Goal: Find specific page/section: Locate a particular part of the current website

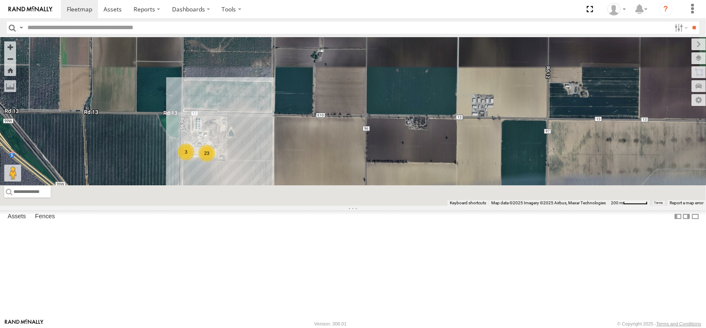
drag, startPoint x: 149, startPoint y: 247, endPoint x: 123, endPoint y: 45, distance: 203.8
click at [125, 51] on div "23 3" at bounding box center [353, 121] width 706 height 169
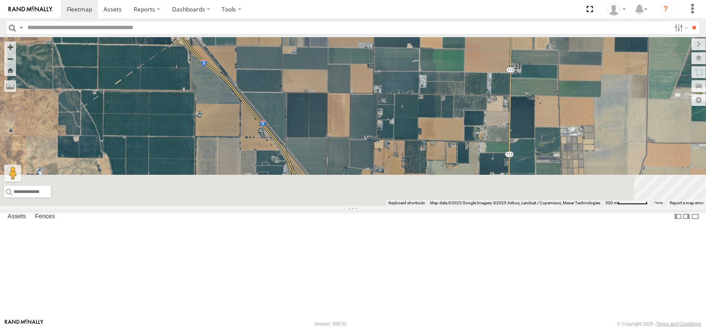
drag, startPoint x: 228, startPoint y: 245, endPoint x: 167, endPoint y: 125, distance: 134.6
click at [171, 129] on div at bounding box center [353, 121] width 706 height 169
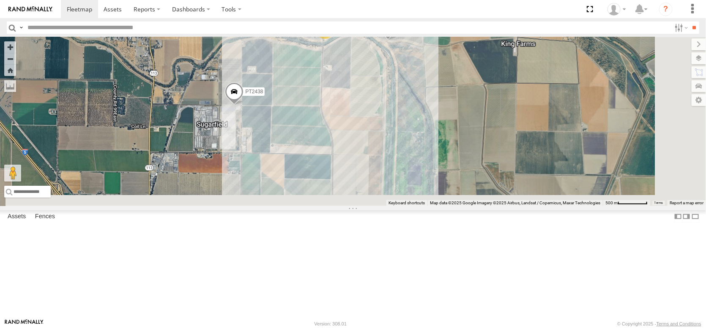
drag, startPoint x: 486, startPoint y: 183, endPoint x: 353, endPoint y: 104, distance: 154.0
click at [353, 104] on div "PT2415 PT2438 2" at bounding box center [353, 121] width 706 height 169
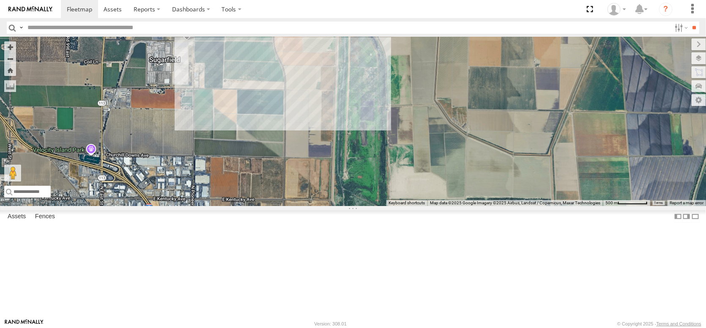
drag, startPoint x: 274, startPoint y: 188, endPoint x: 259, endPoint y: 109, distance: 80.1
click at [260, 112] on div "PT2415 PT2438 2" at bounding box center [353, 121] width 706 height 169
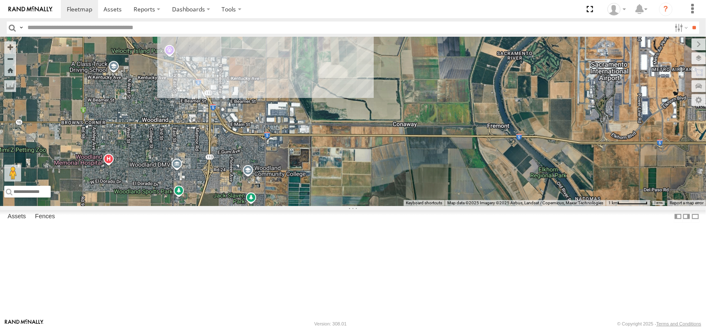
drag, startPoint x: 111, startPoint y: 178, endPoint x: 251, endPoint y: 264, distance: 164.9
click at [252, 206] on div "PT2415 PT2438" at bounding box center [353, 121] width 706 height 169
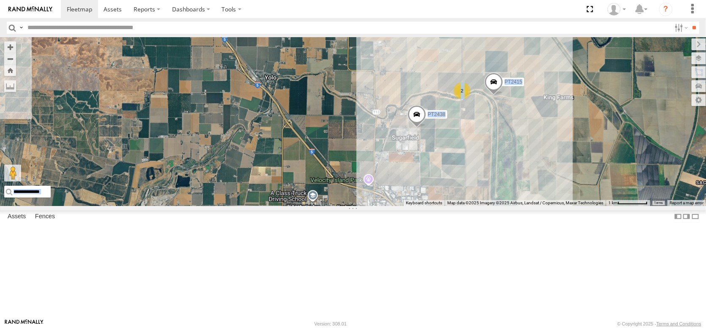
drag, startPoint x: 536, startPoint y: 243, endPoint x: 370, endPoint y: 230, distance: 166.6
click at [370, 206] on div "← Move left → Move right ↑ Move up ↓ Move down + Zoom in - Zoom out Home Jump l…" at bounding box center [353, 121] width 706 height 169
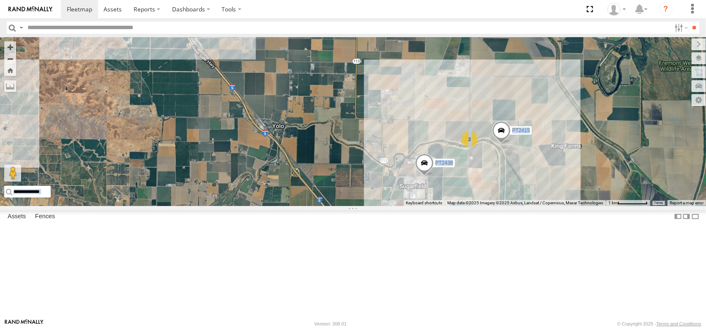
drag, startPoint x: 408, startPoint y: 220, endPoint x: 413, endPoint y: 270, distance: 50.6
click at [413, 206] on div "PT2415 PT2438 2" at bounding box center [353, 121] width 706 height 169
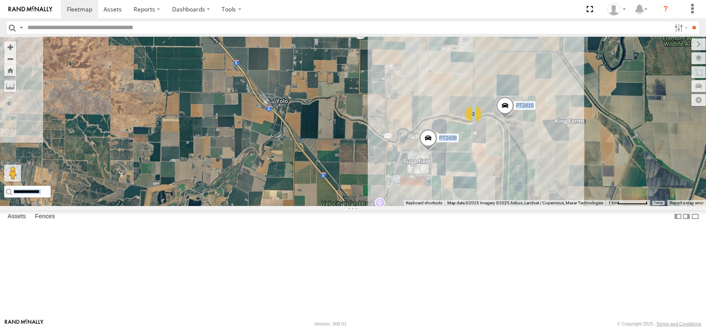
drag, startPoint x: 186, startPoint y: 267, endPoint x: 187, endPoint y: 118, distance: 148.8
click at [187, 119] on div "PT2415 PT2438 2" at bounding box center [353, 121] width 706 height 169
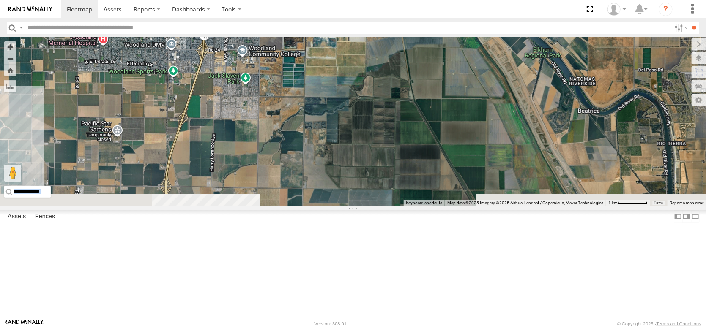
drag, startPoint x: 287, startPoint y: 249, endPoint x: 65, endPoint y: 163, distance: 238.5
click at [65, 163] on div "PT2415 PT2438 2 2" at bounding box center [353, 121] width 706 height 169
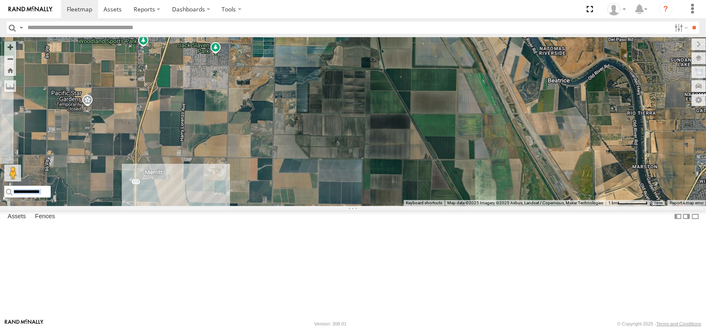
drag, startPoint x: 218, startPoint y: 221, endPoint x: 194, endPoint y: 152, distance: 73.1
click at [194, 152] on div "PT2415 PT2438 2 2" at bounding box center [353, 121] width 706 height 169
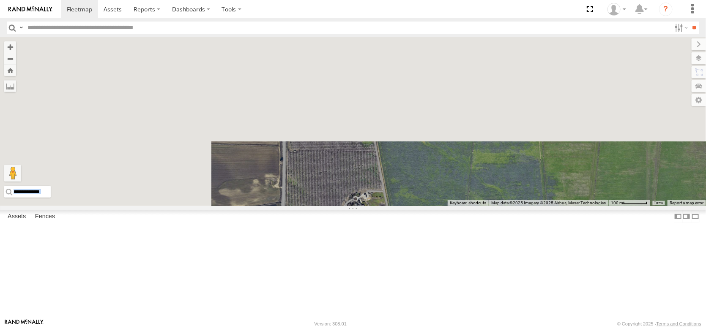
drag, startPoint x: 68, startPoint y: 171, endPoint x: 307, endPoint y: 342, distance: 293.7
click at [307, 328] on html at bounding box center [353, 164] width 706 height 328
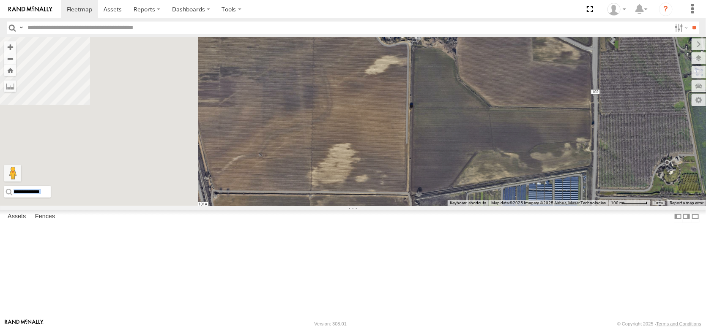
drag, startPoint x: 243, startPoint y: 277, endPoint x: 544, endPoint y: 246, distance: 302.6
click at [550, 206] on div "PT2415 PT2438 AL2330 PT2387 PT2426" at bounding box center [353, 121] width 706 height 169
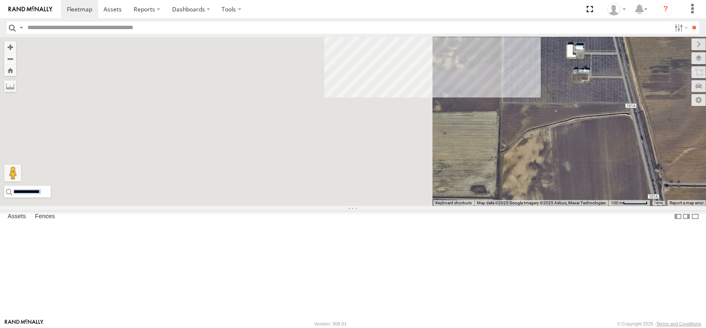
drag, startPoint x: 237, startPoint y: 221, endPoint x: 688, endPoint y: 213, distance: 450.6
click at [688, 206] on div "← Move left → Move right ↑ Move up ↓ Move down + Zoom in - Zoom out Home Jump l…" at bounding box center [353, 121] width 706 height 169
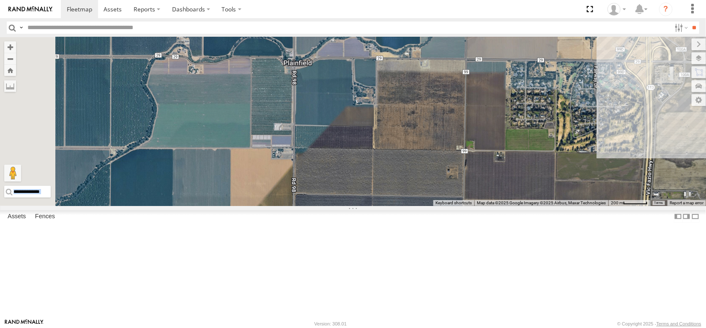
drag, startPoint x: 257, startPoint y: 207, endPoint x: 509, endPoint y: 178, distance: 253.2
click at [508, 178] on div "PT2415 PT2438 AL2330 PT2387 PT2426" at bounding box center [353, 121] width 706 height 169
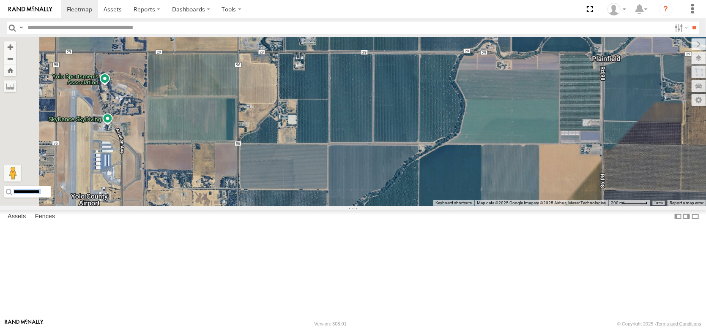
drag, startPoint x: 339, startPoint y: 187, endPoint x: 484, endPoint y: 218, distance: 148.6
click at [484, 206] on div "PT2415 PT2438 AL2330 PT2387 PT2426" at bounding box center [353, 121] width 706 height 169
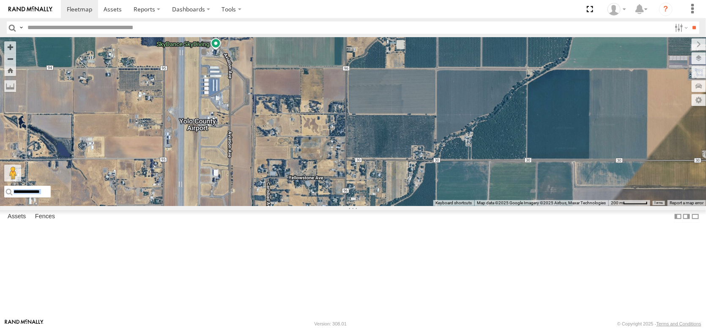
drag, startPoint x: 178, startPoint y: 194, endPoint x: 234, endPoint y: 100, distance: 109.6
click at [231, 101] on div "PT2415 PT2438 AL2330 PT2387 PT2426" at bounding box center [353, 121] width 706 height 169
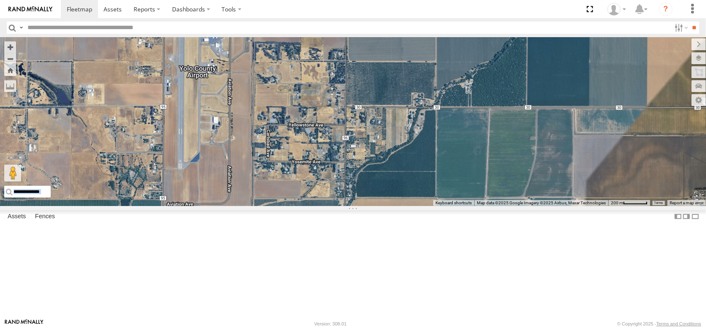
drag, startPoint x: 236, startPoint y: 259, endPoint x: 238, endPoint y: 162, distance: 96.8
click at [239, 161] on div "PT2415 PT2438 AL2330 PT2387 PT2426" at bounding box center [353, 121] width 706 height 169
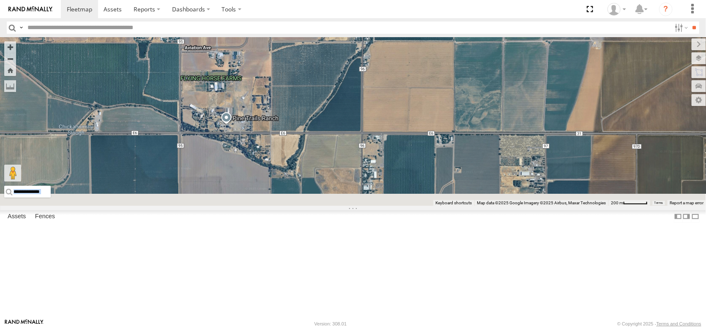
drag, startPoint x: 235, startPoint y: 237, endPoint x: 240, endPoint y: 96, distance: 141.7
click at [240, 96] on div "PT2415 PT2438 AL2330 PT2387 PT2426" at bounding box center [353, 121] width 706 height 169
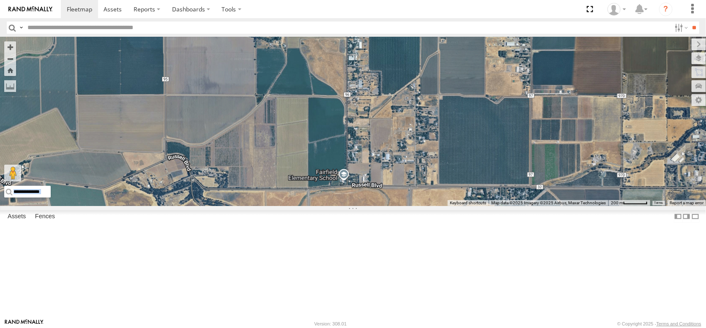
drag, startPoint x: 215, startPoint y: 194, endPoint x: 211, endPoint y: 112, distance: 82.9
click at [211, 112] on div "PT2415 PT2438 AL2330 PT2387 PT2426" at bounding box center [353, 121] width 706 height 169
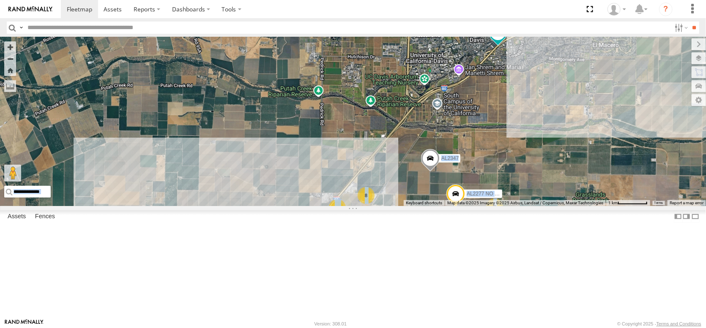
drag, startPoint x: 203, startPoint y: 139, endPoint x: 191, endPoint y: 87, distance: 53.6
click at [191, 87] on div "PT2415 PT2438 AL2330 AL2347 6 8 17 2 AL2277 NO EXT. 2" at bounding box center [353, 121] width 706 height 169
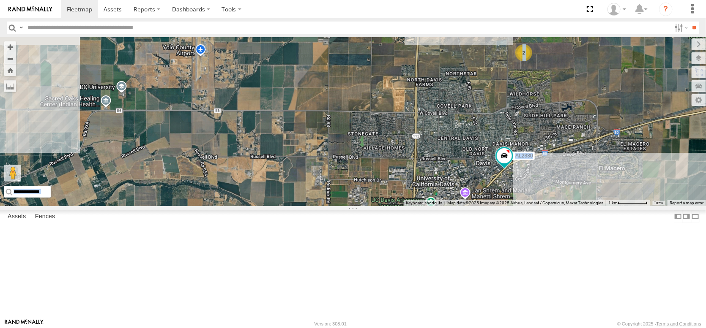
drag, startPoint x: 191, startPoint y: 93, endPoint x: 197, endPoint y: 219, distance: 126.1
click at [197, 206] on div "PT2415 PT2438 AL2330 AL2347 6 8 17 2 AL2277 NO EXT. 2 PT2416" at bounding box center [353, 121] width 706 height 169
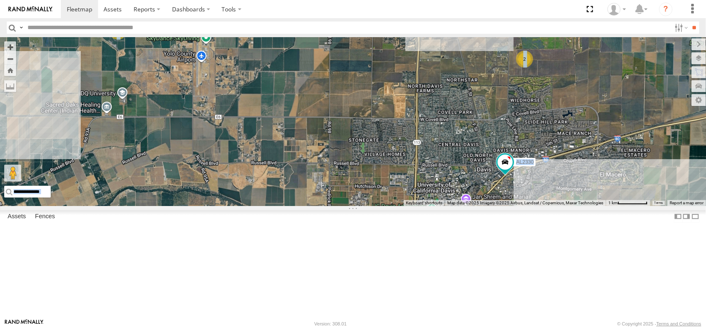
click at [196, 155] on div "PT2415 PT2438 AL2330 AL2347 6 8 17 2 AL2277 NO EXT. 2 PT2416 2" at bounding box center [353, 121] width 706 height 169
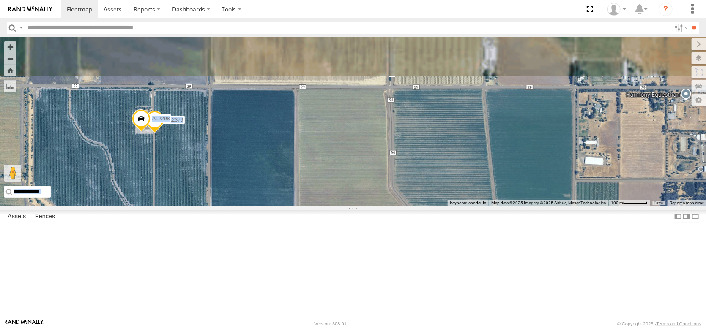
drag, startPoint x: 127, startPoint y: 85, endPoint x: 144, endPoint y: 235, distance: 151.4
click at [144, 206] on div "PT2415 PT2438 AL2330 AL2347 AL2277 NO EXT. PT2416 AL2379 AL2298" at bounding box center [353, 121] width 706 height 169
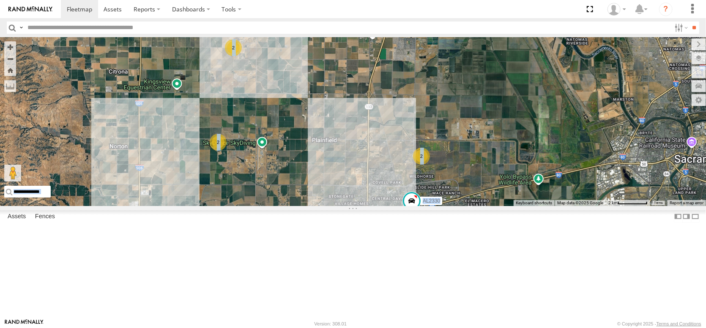
drag, startPoint x: 297, startPoint y: 127, endPoint x: 260, endPoint y: 209, distance: 90.0
click at [260, 206] on div "PT2415 PT2438 AL2330 AL2347 AL2277 NO EXT. PT2416 6 8 2 17 2 2 AL2355 2" at bounding box center [353, 121] width 706 height 169
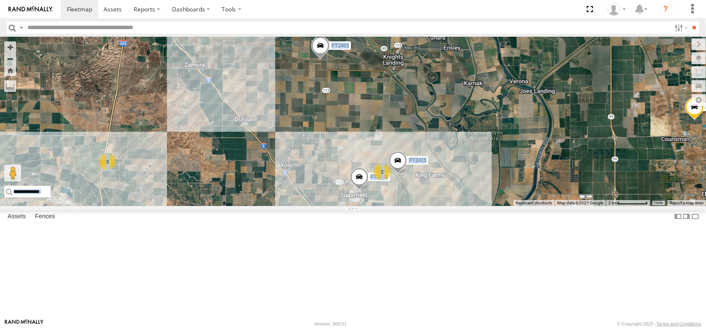
drag, startPoint x: 238, startPoint y: 82, endPoint x: 227, endPoint y: 205, distance: 122.7
click at [228, 206] on div "PT2438 AL2330 AL2347 PT2416 AL2355 PT2421 AL2119 PT2401 2 PT2415 3 2 2" at bounding box center [353, 121] width 706 height 169
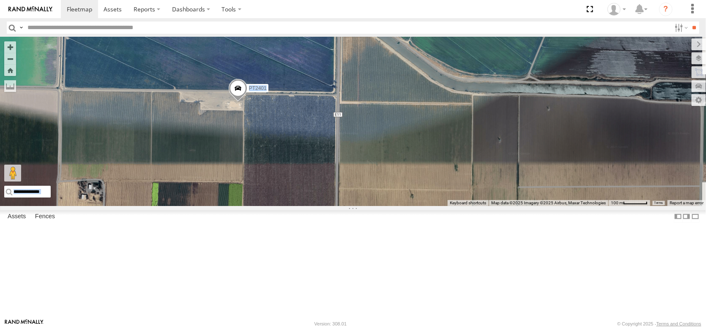
drag, startPoint x: 301, startPoint y: 115, endPoint x: 272, endPoint y: 208, distance: 96.4
click at [272, 206] on div "PT2438 AL2330 AL2347 PT2416 AL2355 PT2421 AL2119 PT2401 PT2415" at bounding box center [353, 121] width 706 height 169
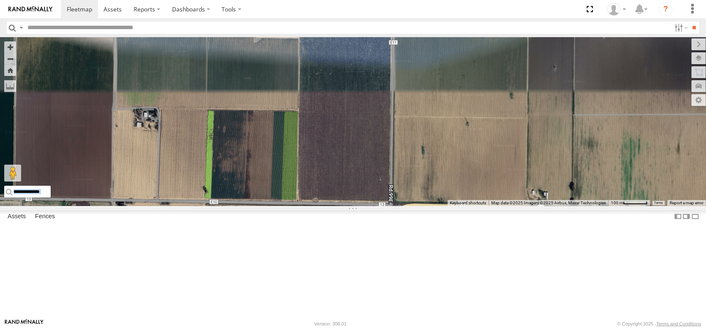
drag, startPoint x: 272, startPoint y: 180, endPoint x: 355, endPoint y: 118, distance: 103.6
click at [349, 119] on div "PT2438 AL2330 AL2347 PT2416 AL2355 PT2421 AL2119 PT2401 PT2415" at bounding box center [353, 121] width 706 height 169
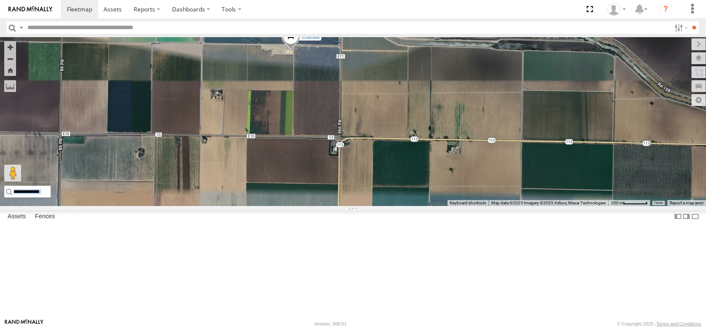
drag, startPoint x: 188, startPoint y: 227, endPoint x: 197, endPoint y: 135, distance: 92.1
click at [197, 136] on div "PT2438 AL2330 AL2347 PT2416 AL2355 PT2421 AL2119 PT2401 PT2415" at bounding box center [353, 121] width 706 height 169
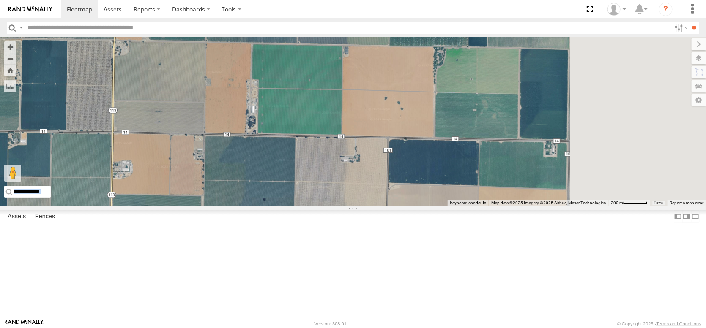
drag, startPoint x: 234, startPoint y: 195, endPoint x: 5, endPoint y: 160, distance: 231.3
click at [0, 163] on html at bounding box center [353, 164] width 706 height 328
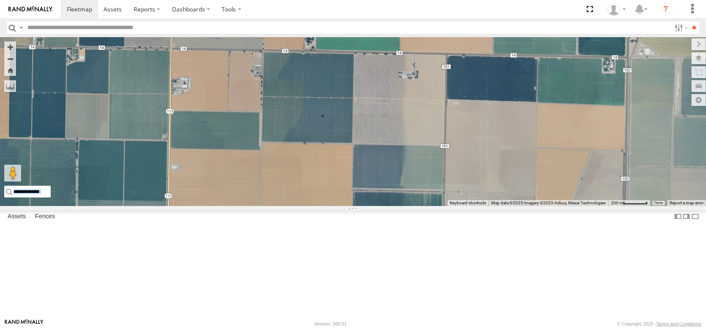
drag, startPoint x: 164, startPoint y: 200, endPoint x: 298, endPoint y: 117, distance: 158.3
click at [296, 118] on div "PT2438 AL2330 AL2347 PT2416 AL2355 PT2421 AL2119 PT2401 PT2415" at bounding box center [353, 121] width 706 height 169
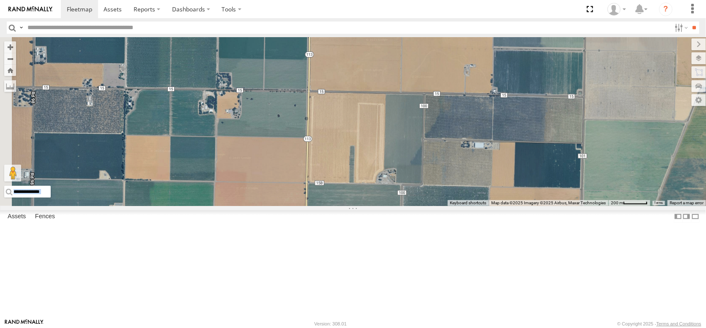
drag, startPoint x: 165, startPoint y: 219, endPoint x: 191, endPoint y: 127, distance: 95.0
click at [193, 128] on div "PT2438 AL2330 AL2347 PT2416 AL2355 PT2421 AL2119 PT2401 PT2415" at bounding box center [353, 121] width 706 height 169
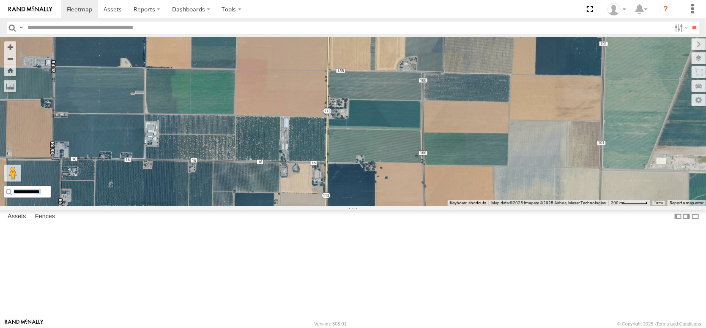
drag, startPoint x: 202, startPoint y: 150, endPoint x: 207, endPoint y: 64, distance: 85.6
click at [201, 92] on div "PT2438 AL2330 AL2347 PT2416 AL2355 PT2421 AL2119 PT2401 PT2415" at bounding box center [353, 121] width 706 height 169
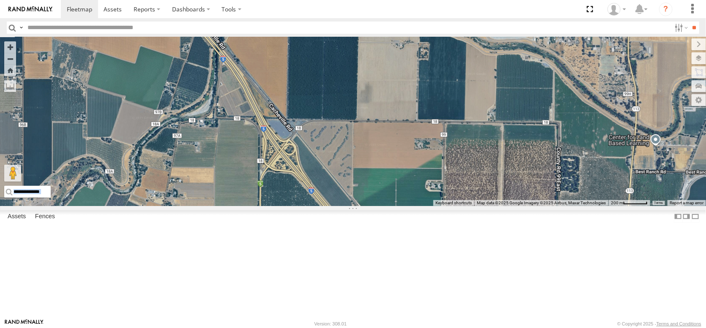
drag, startPoint x: 316, startPoint y: 162, endPoint x: 482, endPoint y: 50, distance: 200.0
click at [482, 50] on div "PT2438 AL2330 AL2347 PT2416 AL2355 PT2421 AL2119 PT2401 PT2415" at bounding box center [353, 121] width 706 height 169
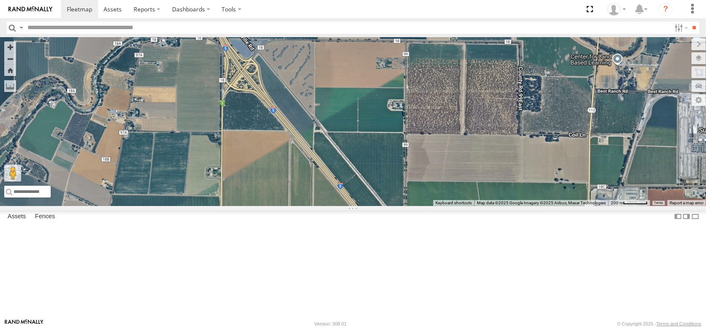
drag, startPoint x: 333, startPoint y: 183, endPoint x: 259, endPoint y: 25, distance: 174.1
click at [259, 25] on body at bounding box center [353, 164] width 706 height 328
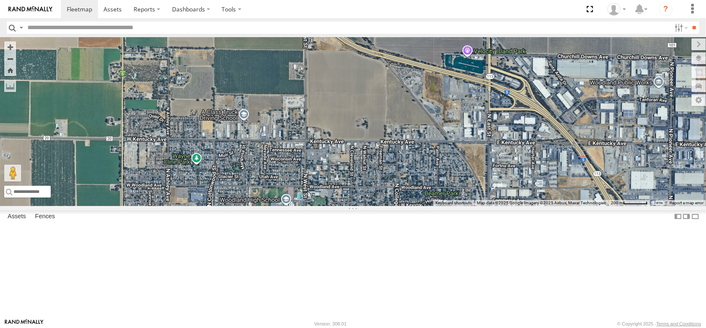
drag, startPoint x: 231, startPoint y: 153, endPoint x: 172, endPoint y: -18, distance: 181.5
click at [172, 0] on html at bounding box center [353, 164] width 706 height 328
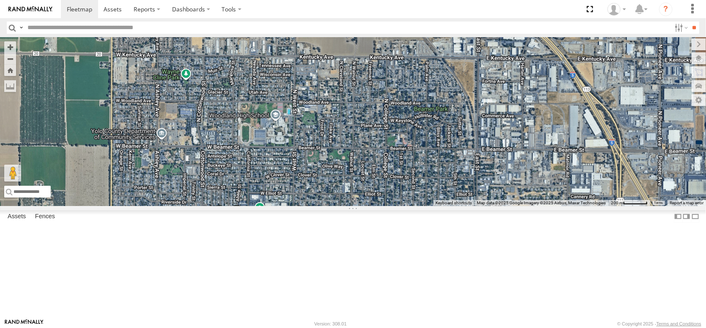
drag, startPoint x: 179, startPoint y: 131, endPoint x: 169, endPoint y: -12, distance: 142.7
click at [169, 0] on html at bounding box center [353, 164] width 706 height 328
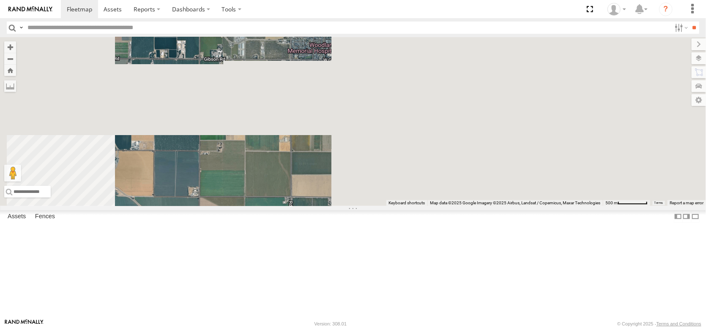
drag, startPoint x: 183, startPoint y: 194, endPoint x: 421, endPoint y: 147, distance: 242.2
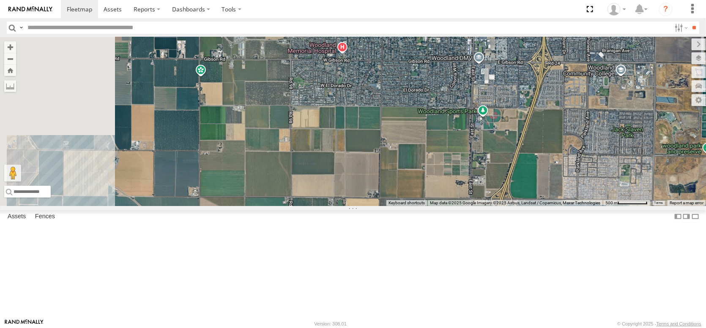
click at [421, 147] on div "PT2438 AL2330 AL2347 PT2416 AL2355 PT2421 AL2119 PT2401 PT2415" at bounding box center [353, 121] width 706 height 169
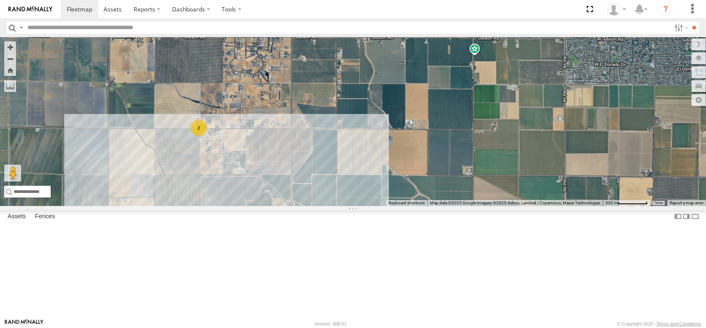
drag, startPoint x: 254, startPoint y: 130, endPoint x: 457, endPoint y: 130, distance: 203.3
click at [457, 130] on div "PT2438 AL2330 AL2347 PT2416 AL2355 PT2421 AL2119 PT2401 PT2415 2" at bounding box center [353, 121] width 706 height 169
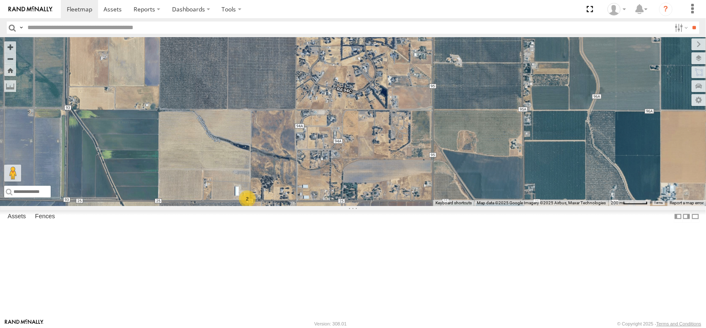
drag, startPoint x: 187, startPoint y: 178, endPoint x: 208, endPoint y: 258, distance: 82.9
click at [209, 206] on div "PT2438 AL2330 AL2347 PT2416 AL2355 PT2421 AL2119 PT2401 PT2415 2" at bounding box center [353, 121] width 706 height 169
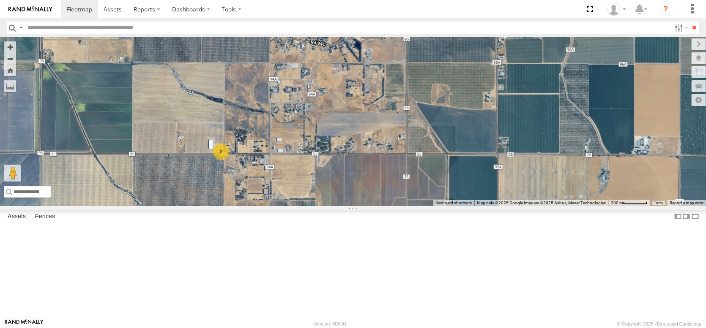
drag, startPoint x: 240, startPoint y: 247, endPoint x: 259, endPoint y: 162, distance: 87.2
click at [261, 161] on div "PT2438 AL2330 AL2347 PT2416 AL2355 PT2421 AL2119 PT2401 PT2415 2" at bounding box center [353, 121] width 706 height 169
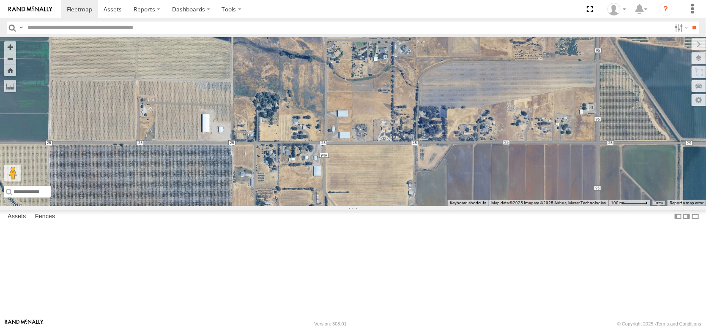
drag, startPoint x: 254, startPoint y: 148, endPoint x: 220, endPoint y: 327, distance: 182.0
click at [220, 327] on body at bounding box center [353, 164] width 706 height 328
